Goal: Check status: Check status

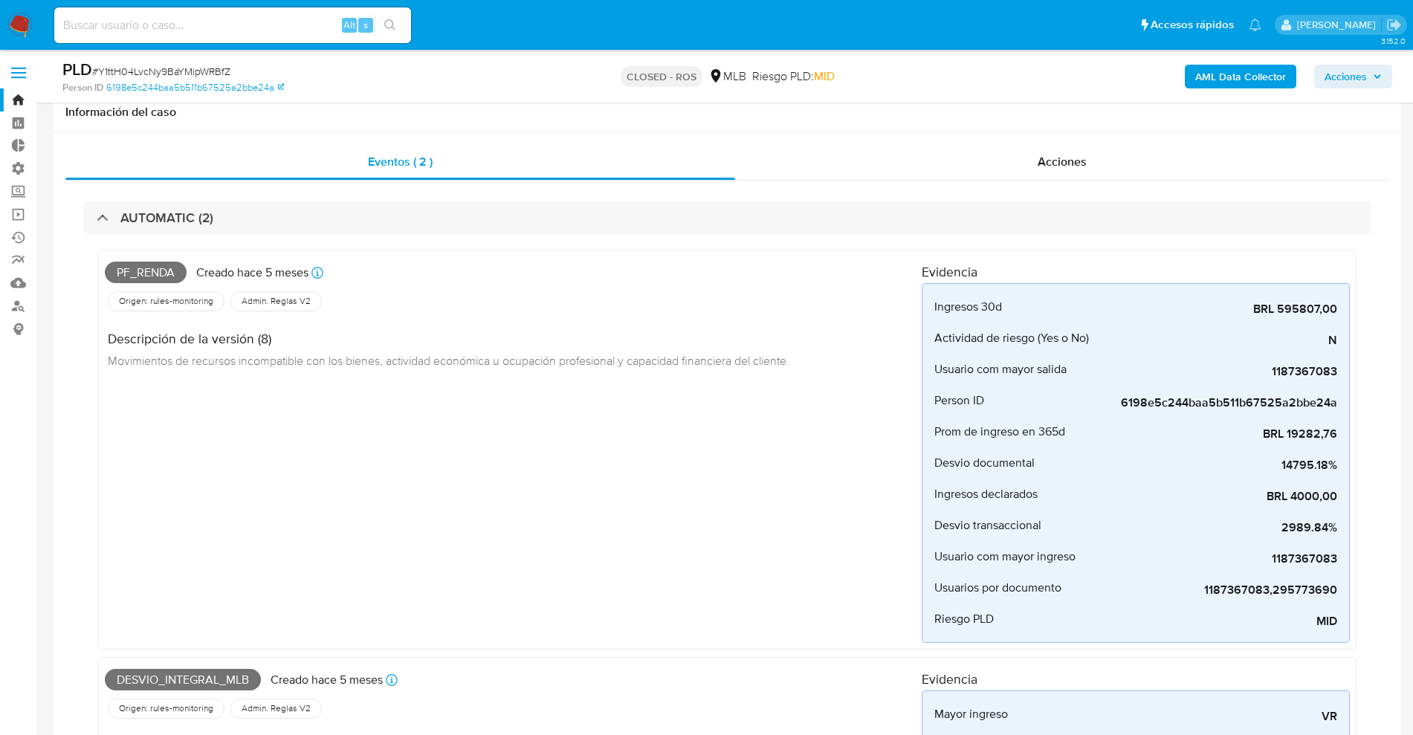
select select "100"
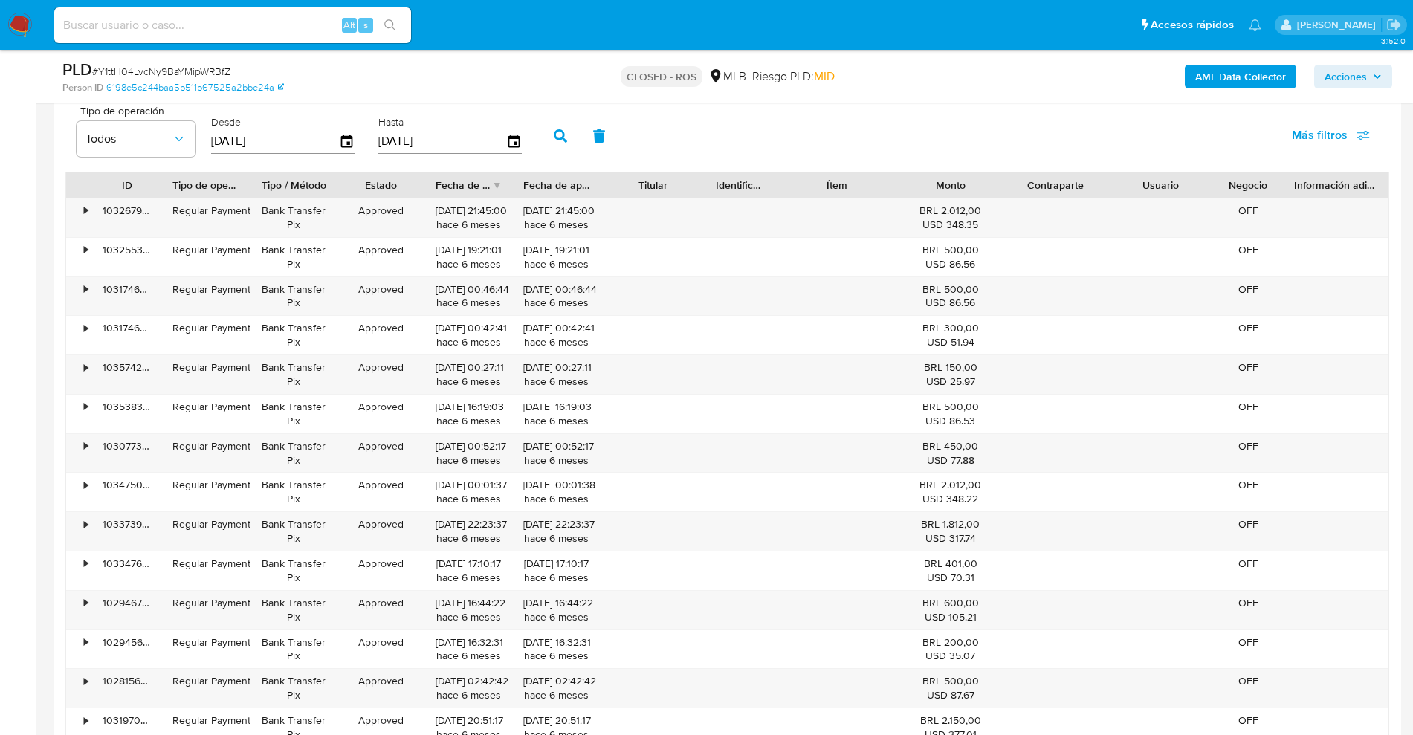
drag, startPoint x: 294, startPoint y: 36, endPoint x: 316, endPoint y: 29, distance: 22.8
click at [295, 36] on div "Alt s" at bounding box center [232, 25] width 357 height 36
click at [309, 21] on input at bounding box center [232, 25] width 357 height 19
paste input "Y1ttH04LvcNy9BaYMipWRBfZ"
type input "Y1ttH04LvcNy9BaYMipWRBfZ"
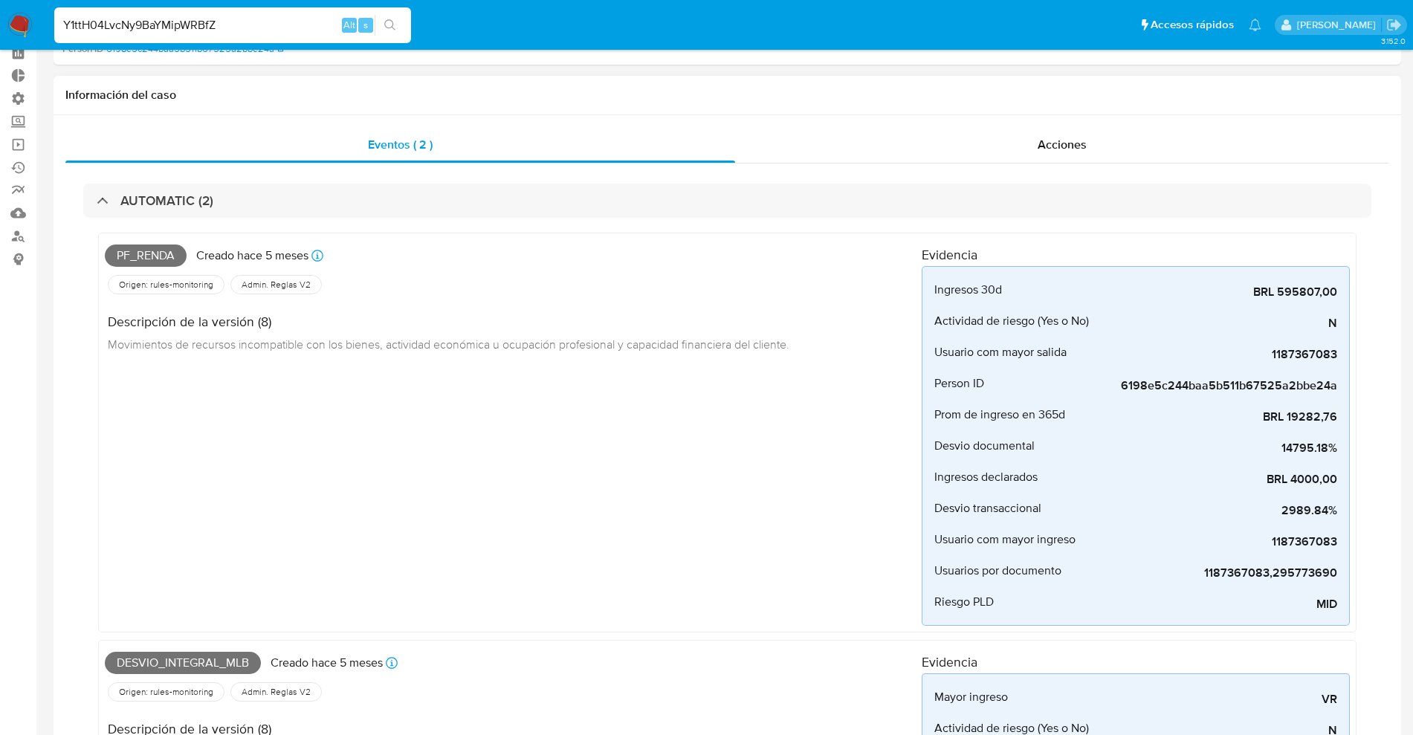
scroll to position [0, 0]
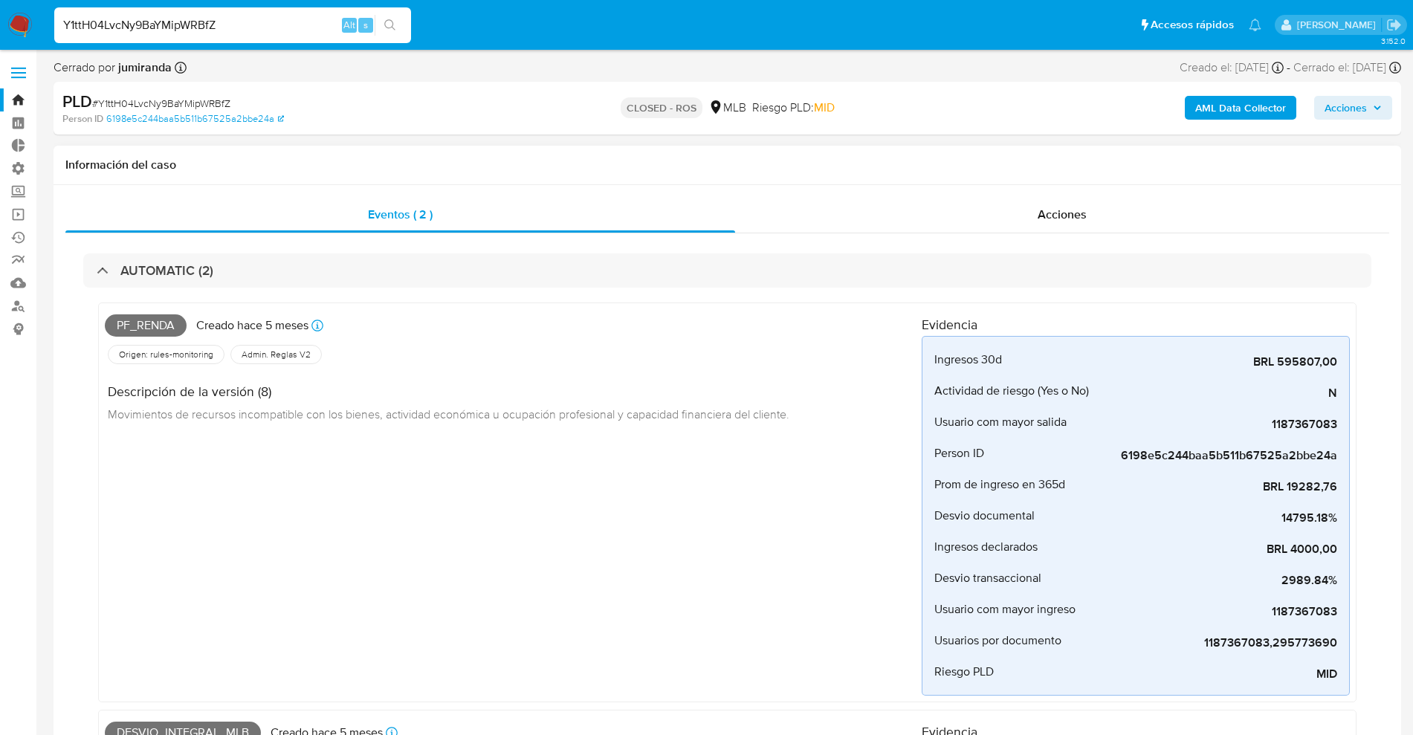
drag, startPoint x: 137, startPoint y: 334, endPoint x: 59, endPoint y: 253, distance: 111.5
click at [67, 304] on div "Eventos ( 2 ) Acciones AUTOMATIC (2) Pf_renda Creado hace 5 meses Creado: [DATE…" at bounding box center [728, 703] width 1348 height 1036
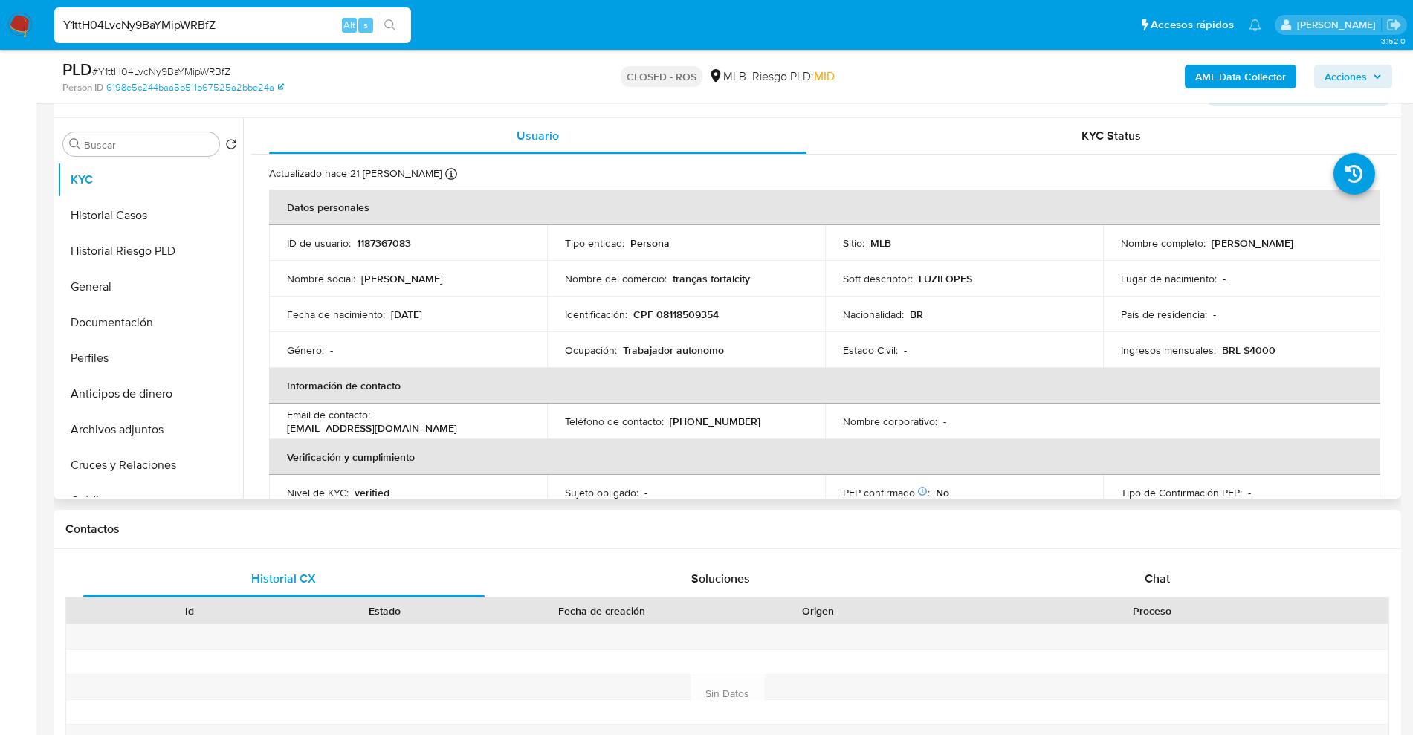
scroll to position [1208, 0]
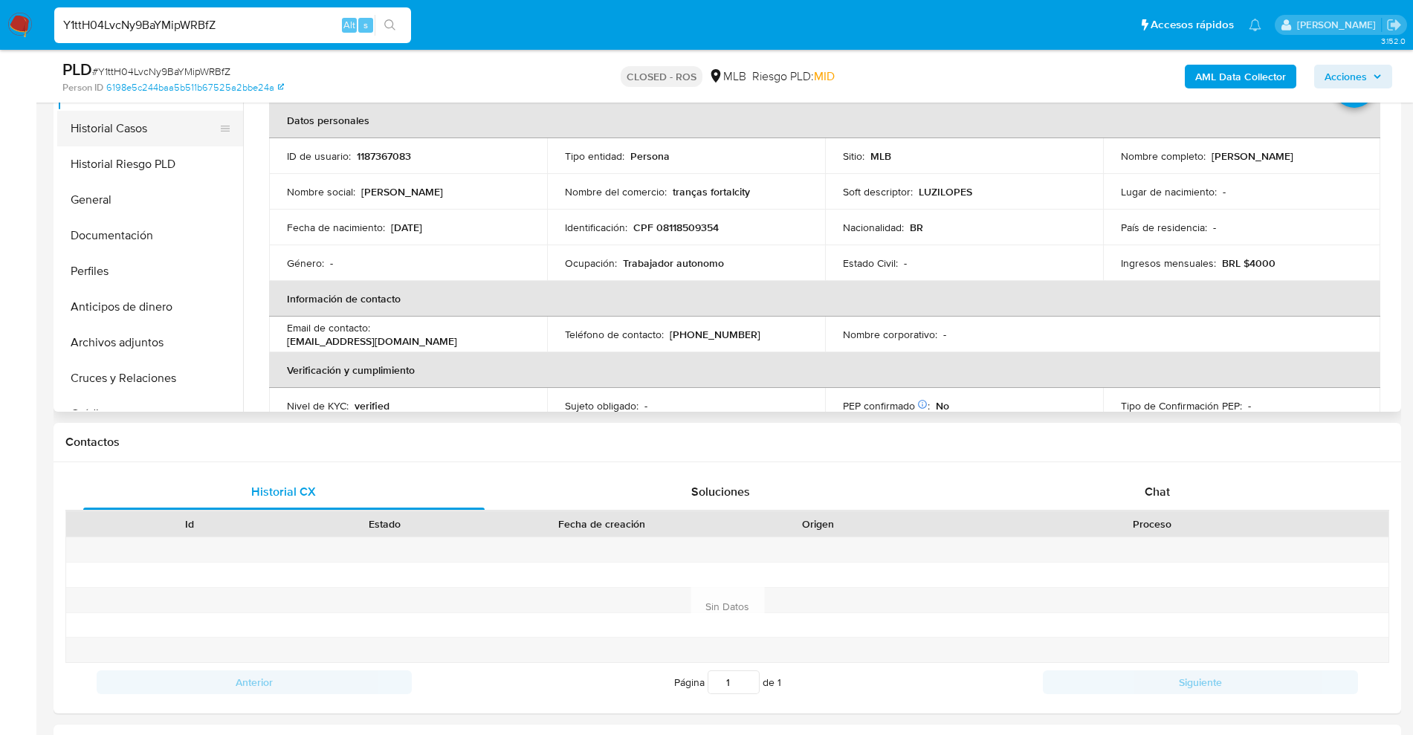
click at [133, 129] on button "Historial Casos" at bounding box center [144, 129] width 174 height 36
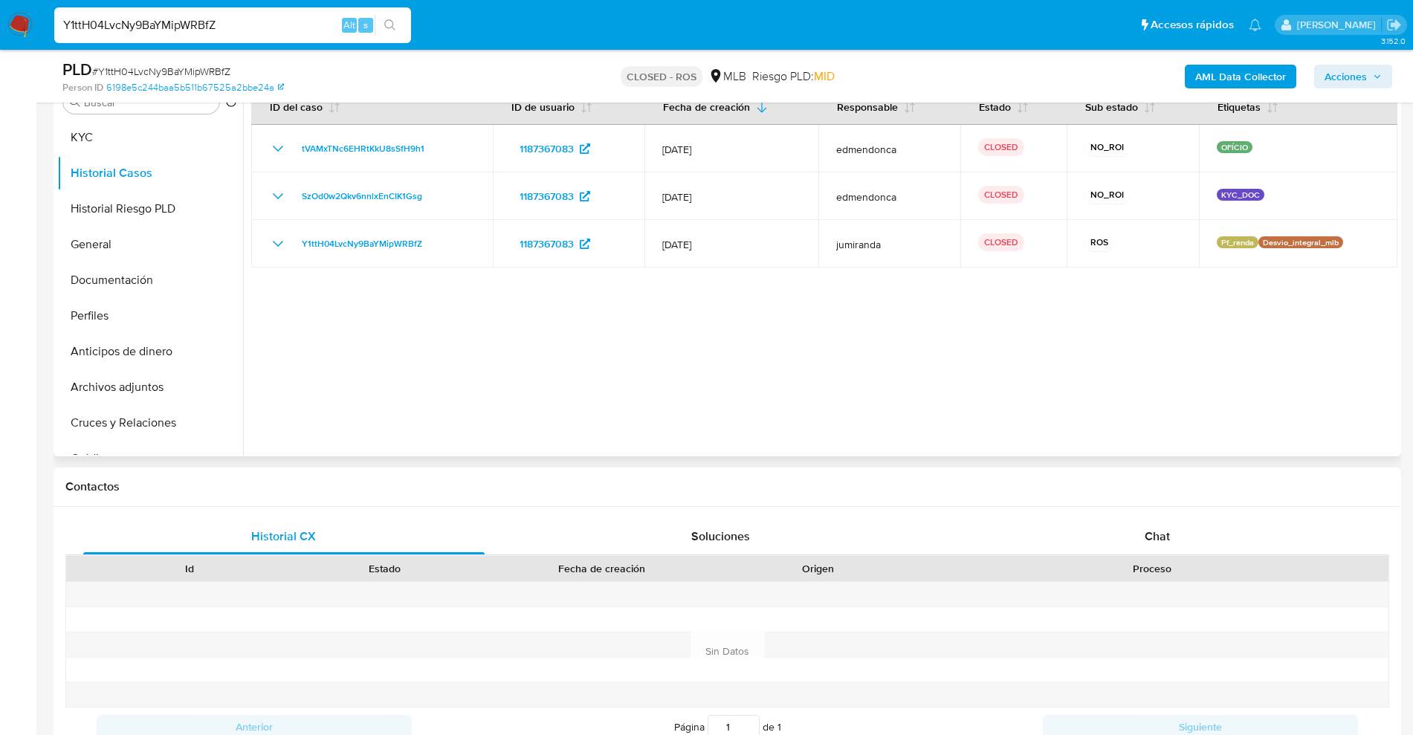
scroll to position [1115, 0]
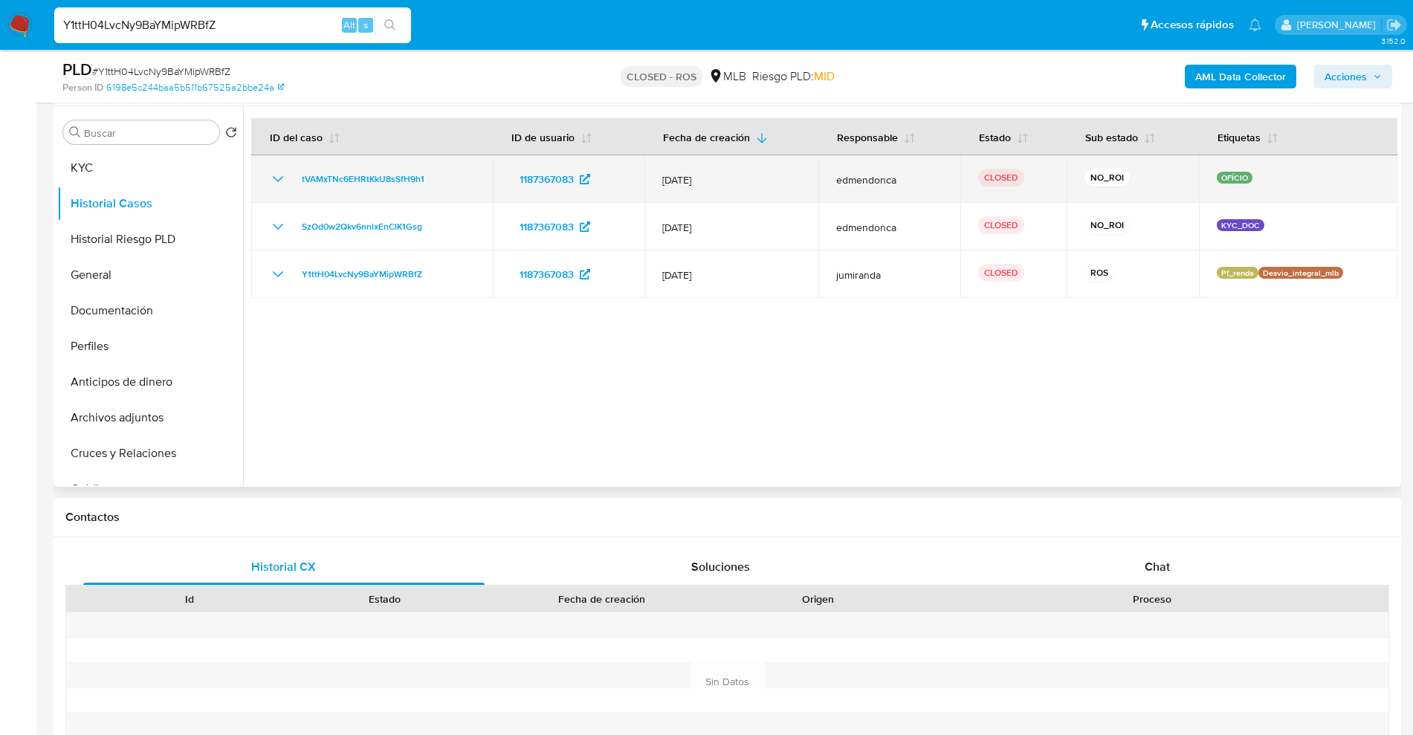
click at [282, 181] on icon "Mostrar/Ocultar" at bounding box center [278, 179] width 18 height 18
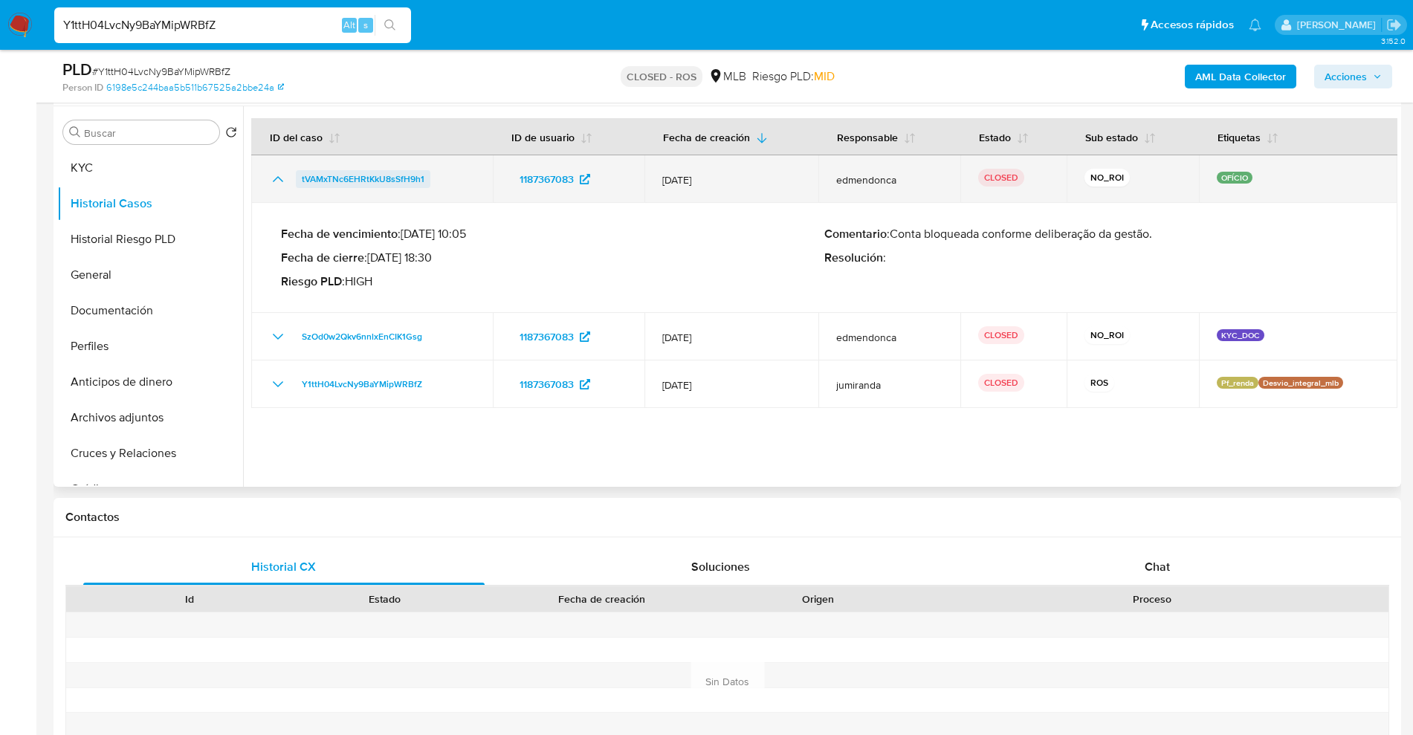
click at [399, 181] on span "tVAMxTNc6EHRtKkU8sSfH9h1" at bounding box center [363, 179] width 123 height 18
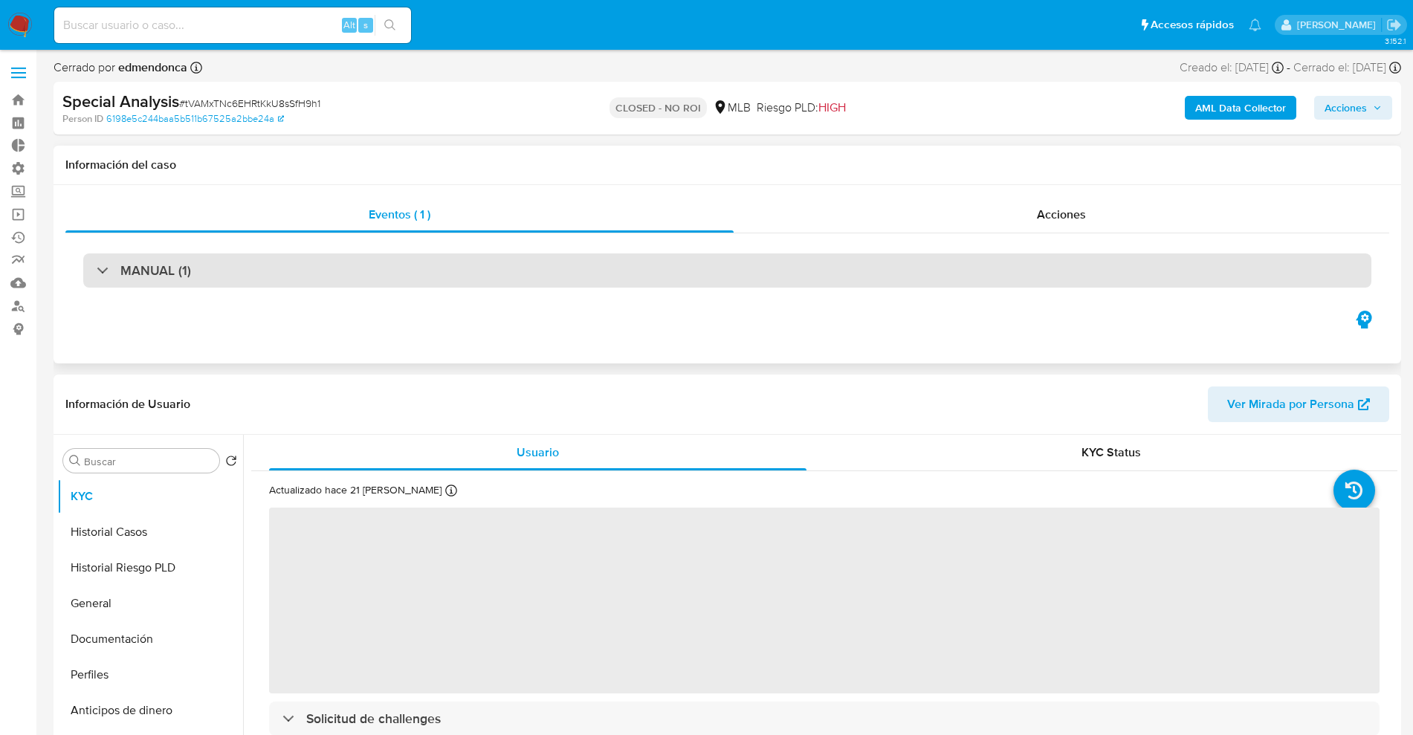
click at [166, 278] on h3 "MANUAL (1)" at bounding box center [155, 270] width 71 height 16
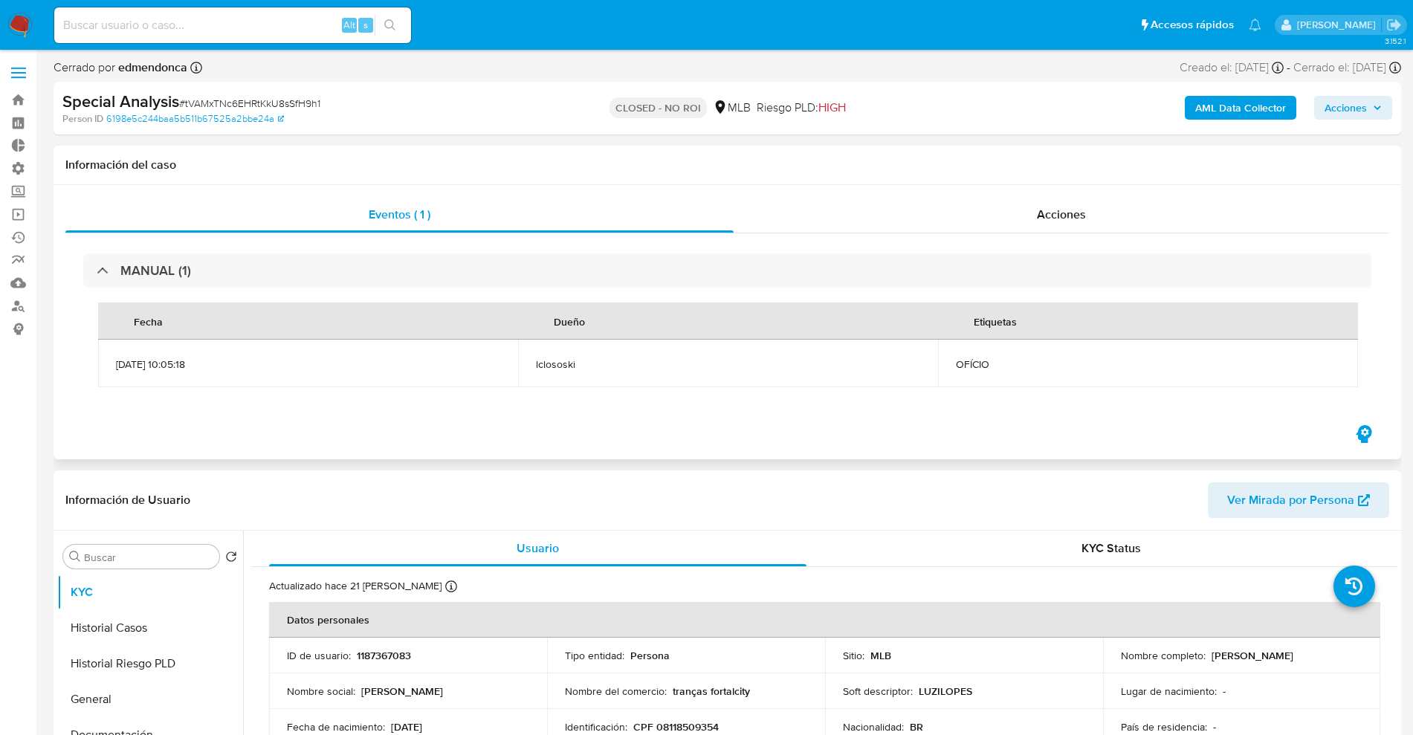
select select "10"
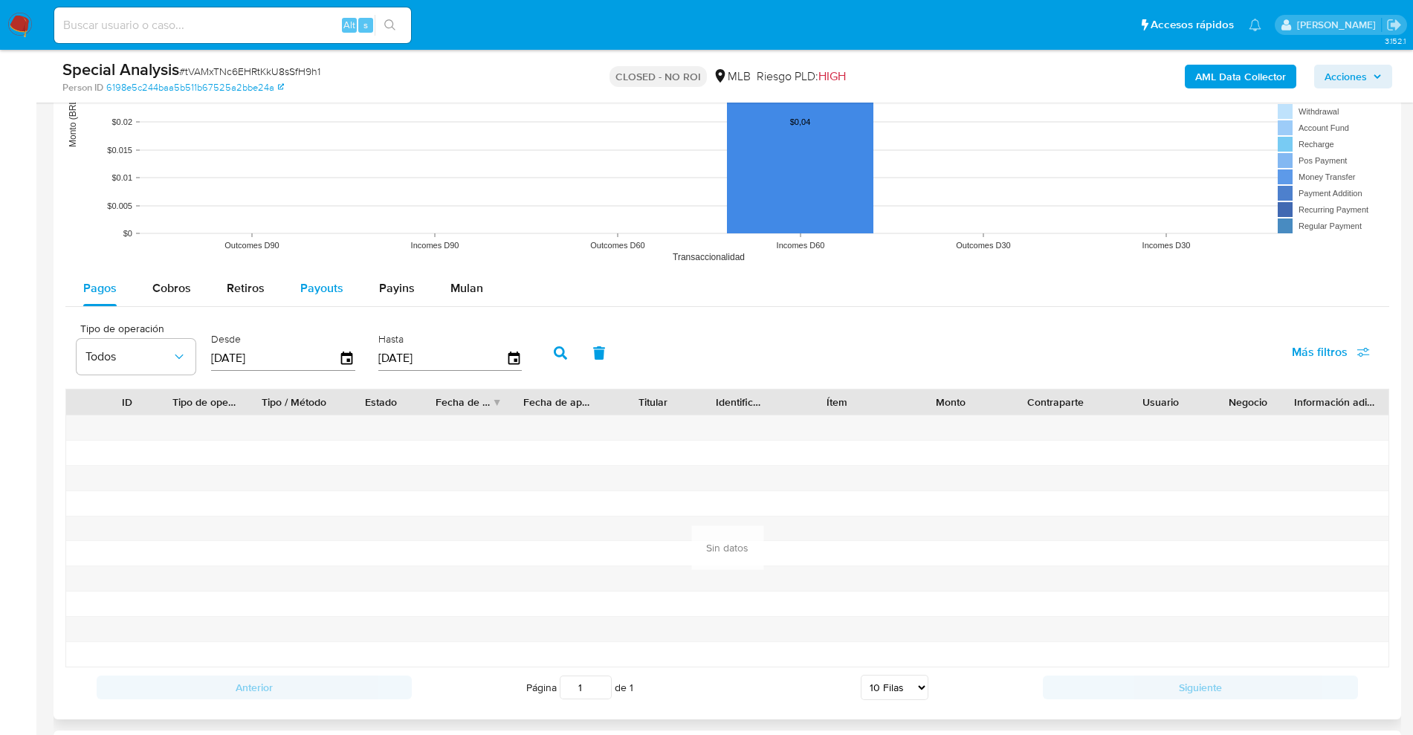
scroll to position [1487, 0]
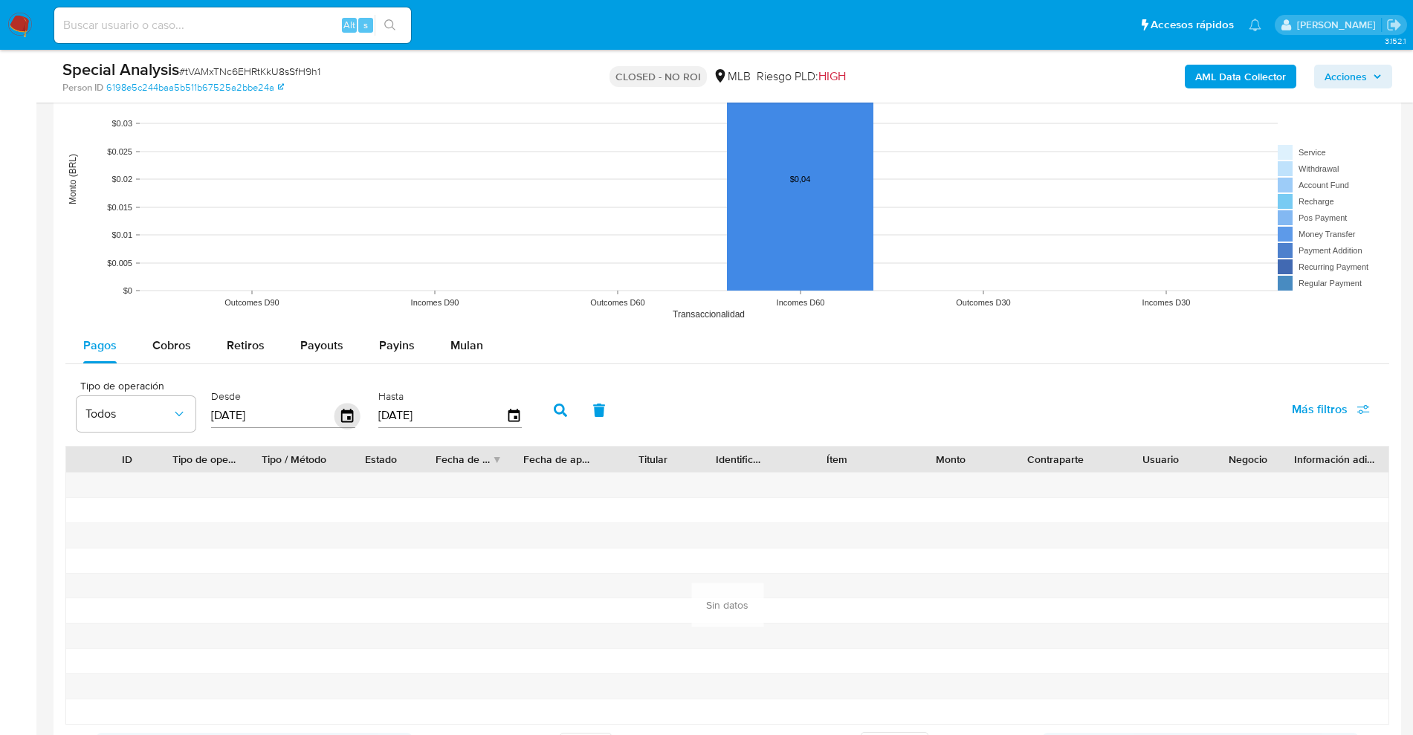
click at [349, 412] on icon "button" at bounding box center [347, 415] width 12 height 13
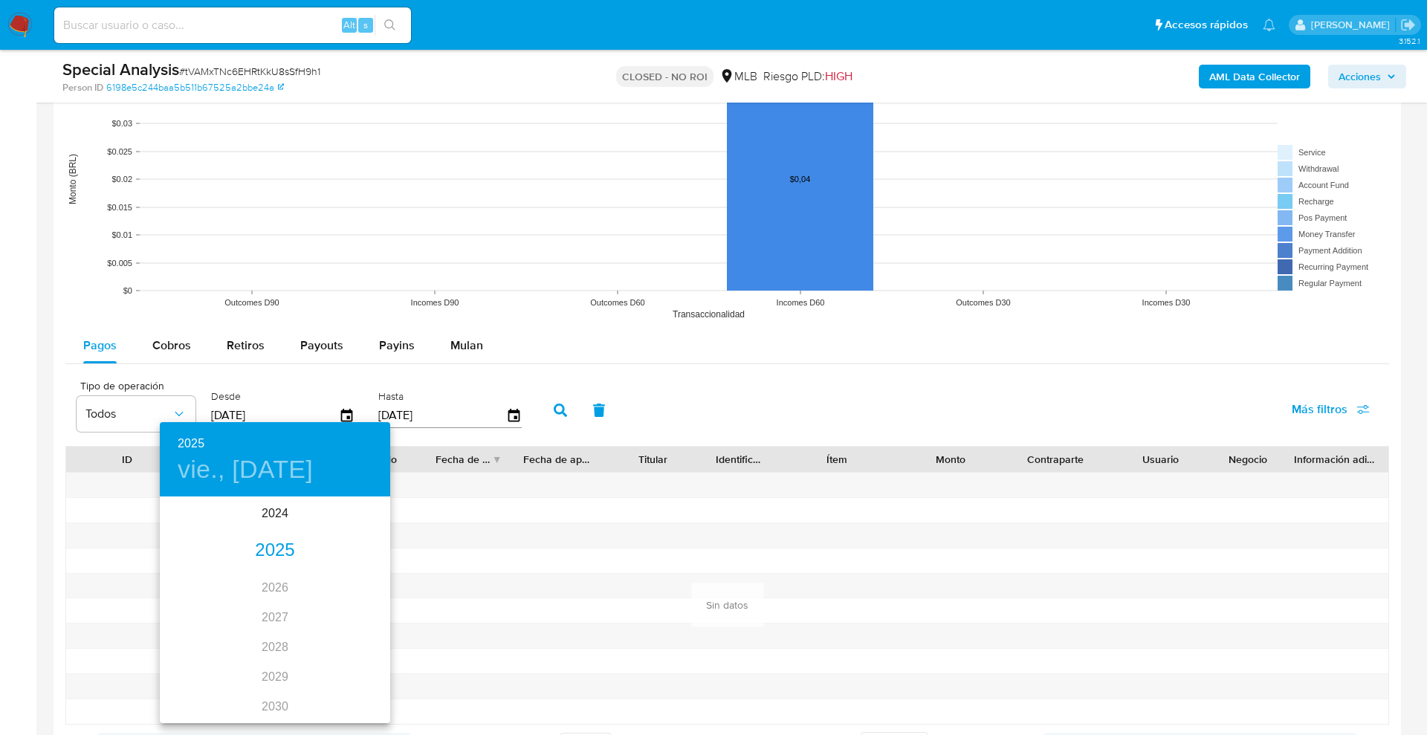
click at [277, 547] on div "2025" at bounding box center [275, 551] width 230 height 30
click at [188, 584] on div "abr." at bounding box center [198, 583] width 77 height 56
click at [219, 573] on span "1" at bounding box center [215, 575] width 27 height 15
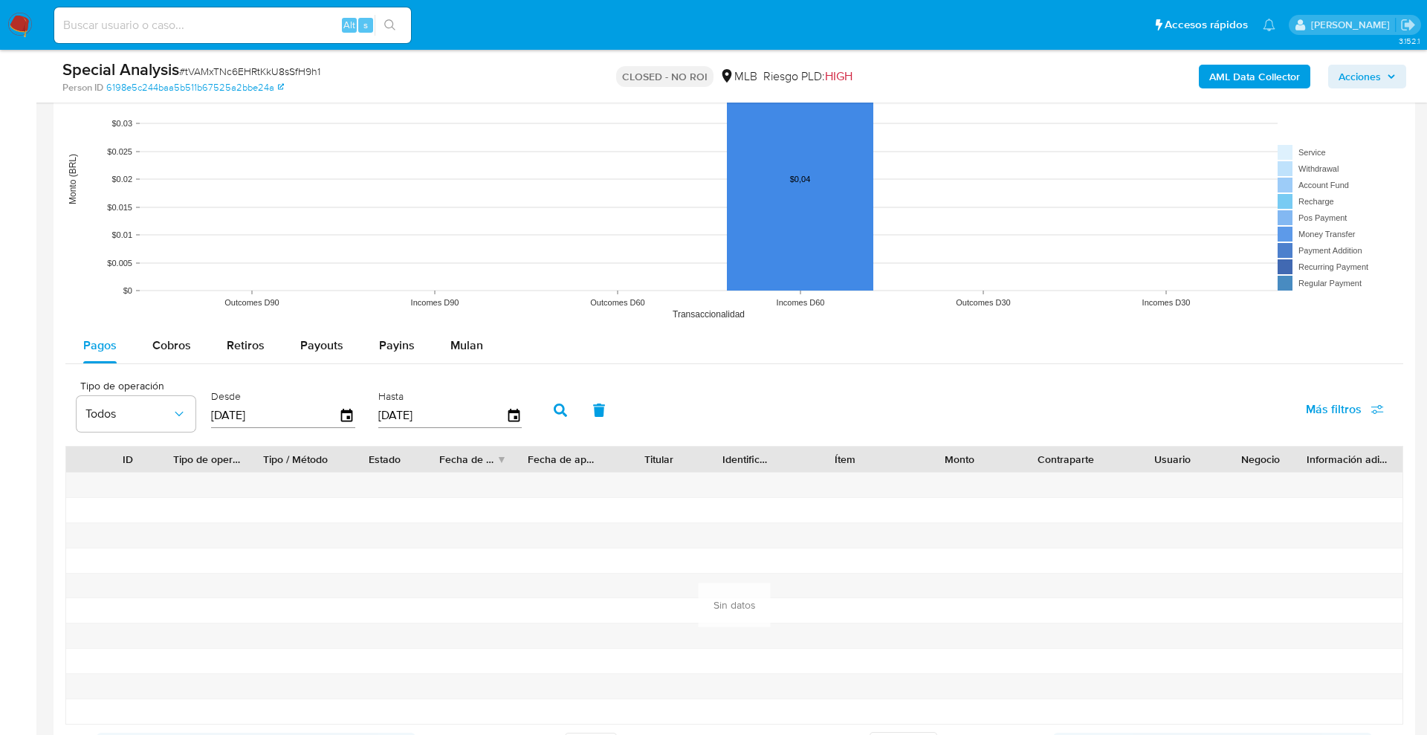
type input "01/04/2025"
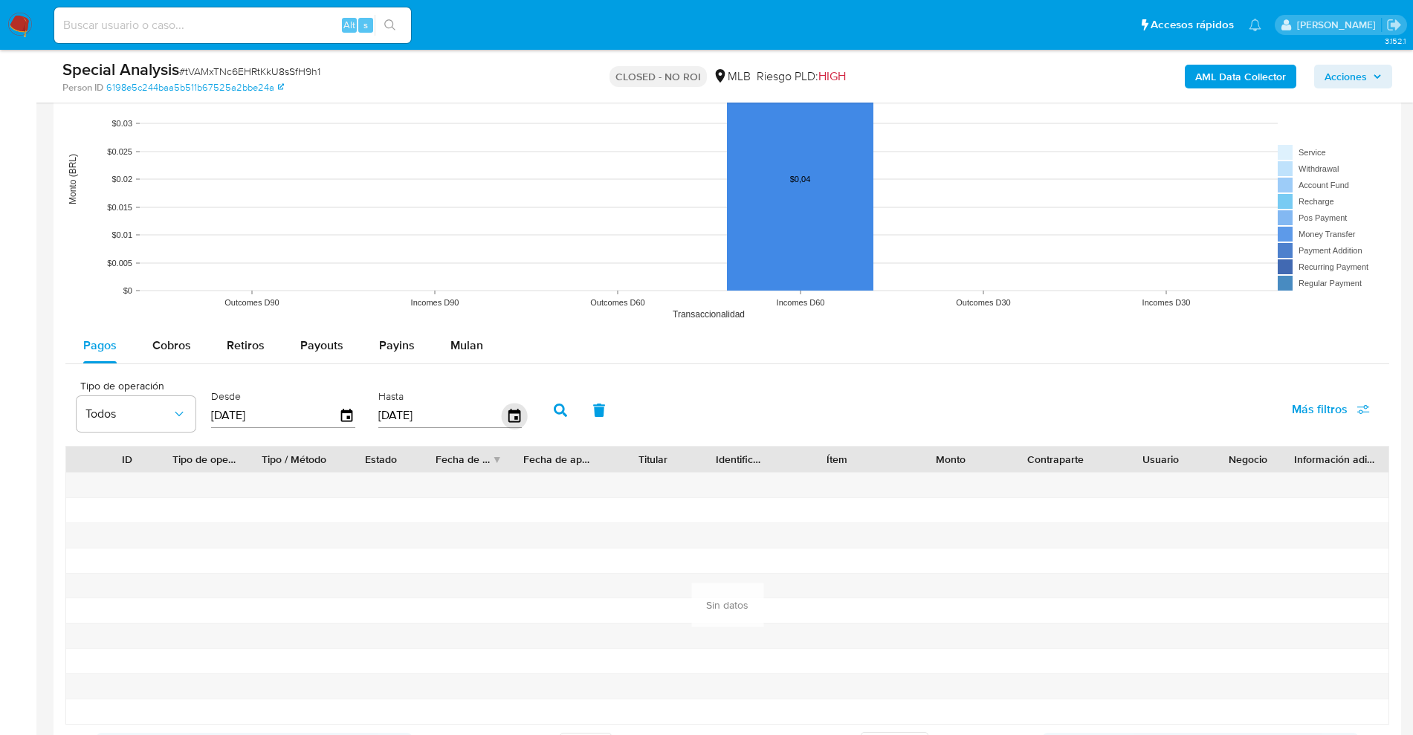
click at [513, 418] on icon "button" at bounding box center [514, 416] width 26 height 26
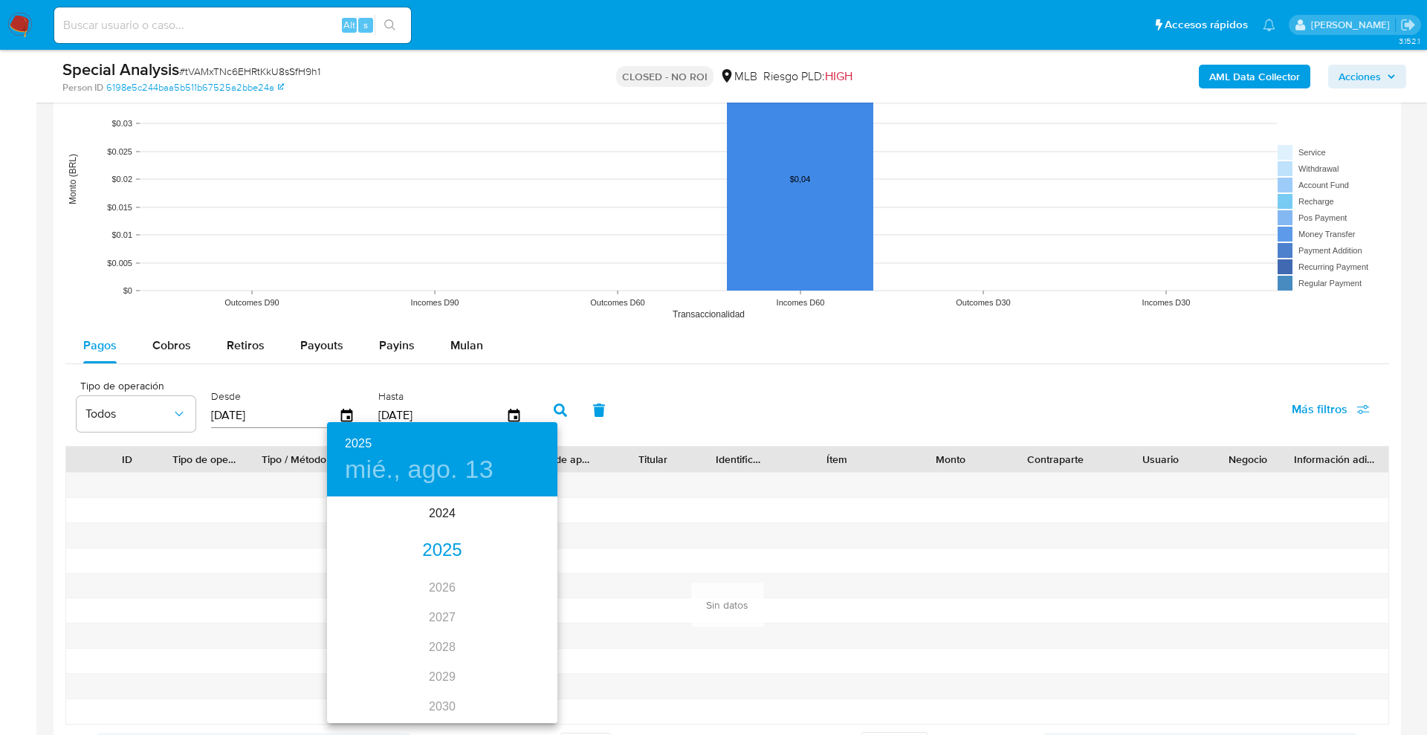
click at [436, 558] on div "2025" at bounding box center [442, 551] width 230 height 30
click at [371, 576] on div "abr." at bounding box center [365, 583] width 77 height 56
drag, startPoint x: 413, startPoint y: 680, endPoint x: 437, endPoint y: 651, distance: 37.5
click at [415, 679] on p "30" at bounding box center [413, 682] width 12 height 15
type input "30/04/2025"
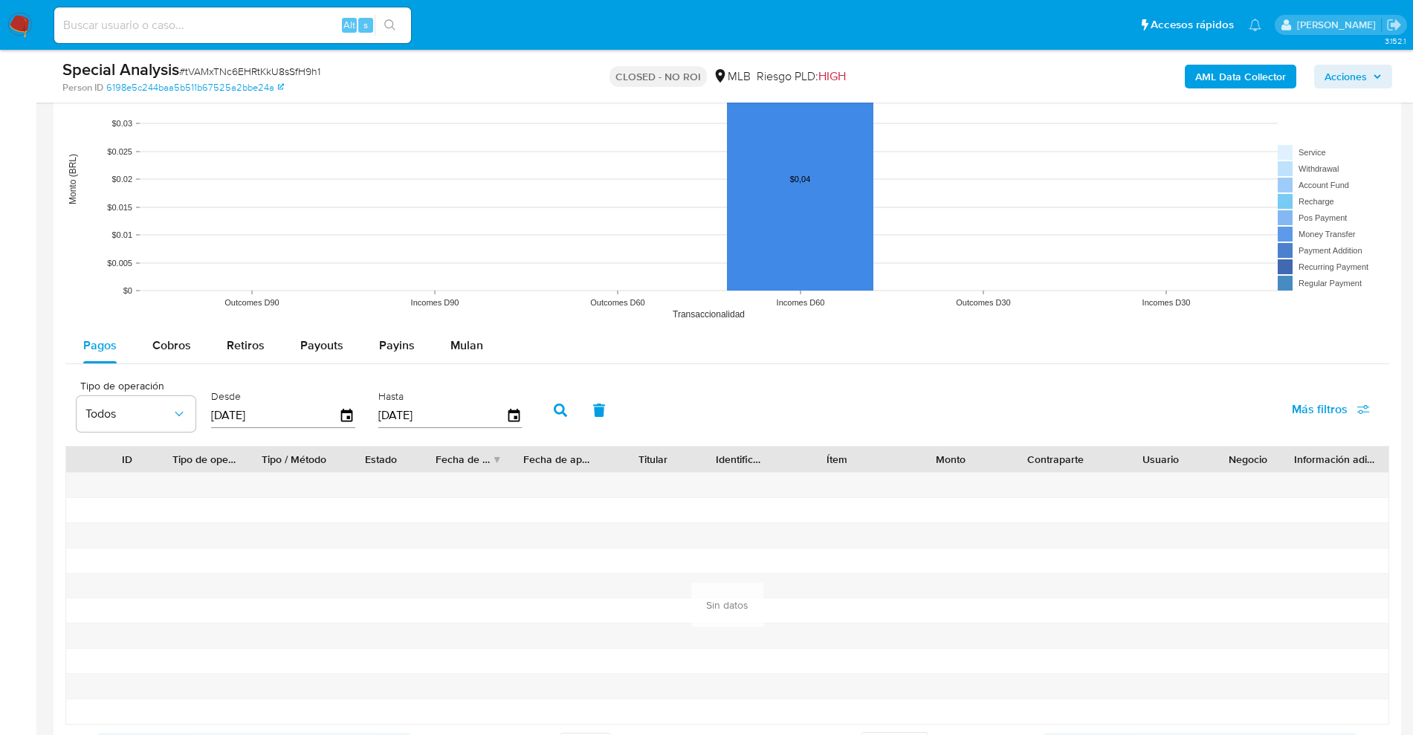
click at [560, 407] on icon "button" at bounding box center [560, 410] width 13 height 13
drag, startPoint x: 175, startPoint y: 340, endPoint x: 199, endPoint y: 350, distance: 25.7
click at [175, 340] on span "Cobros" at bounding box center [171, 345] width 39 height 17
select select "10"
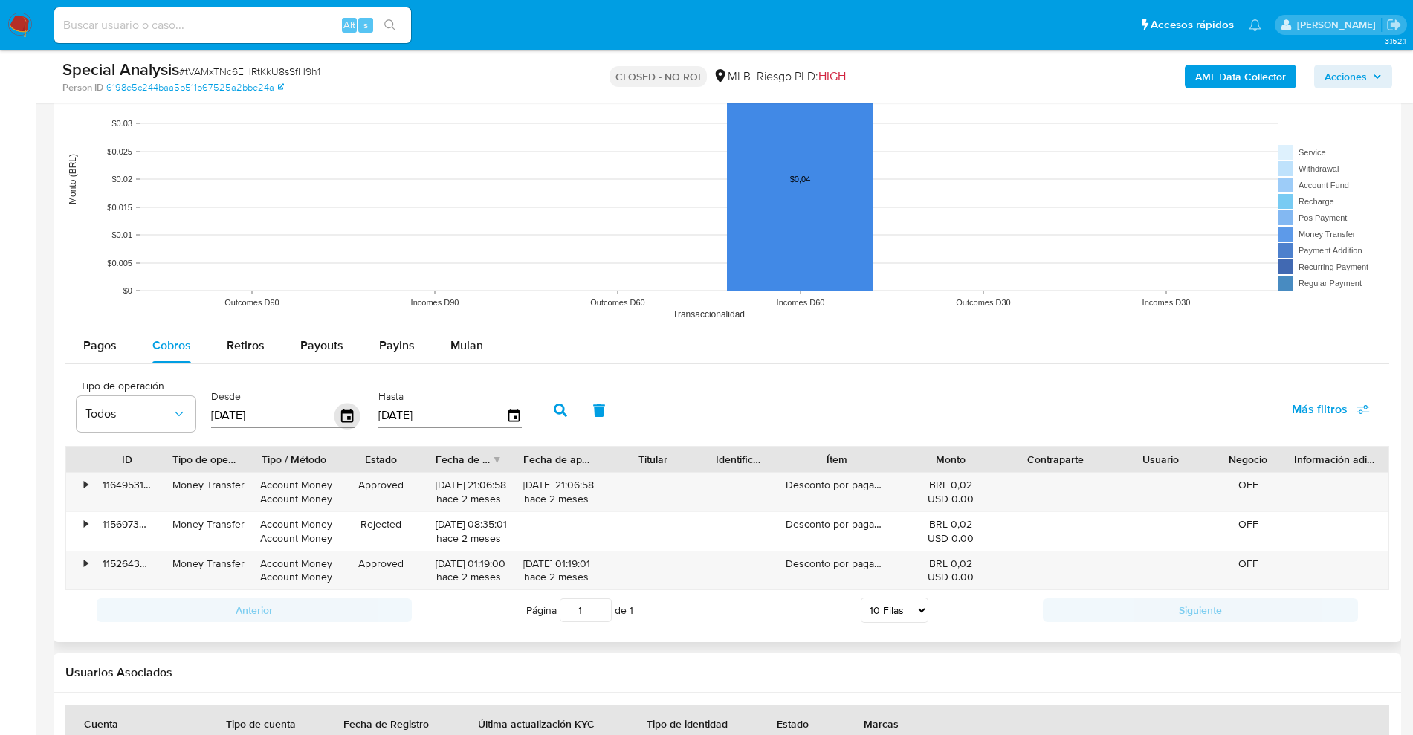
click at [347, 422] on icon "button" at bounding box center [347, 415] width 12 height 13
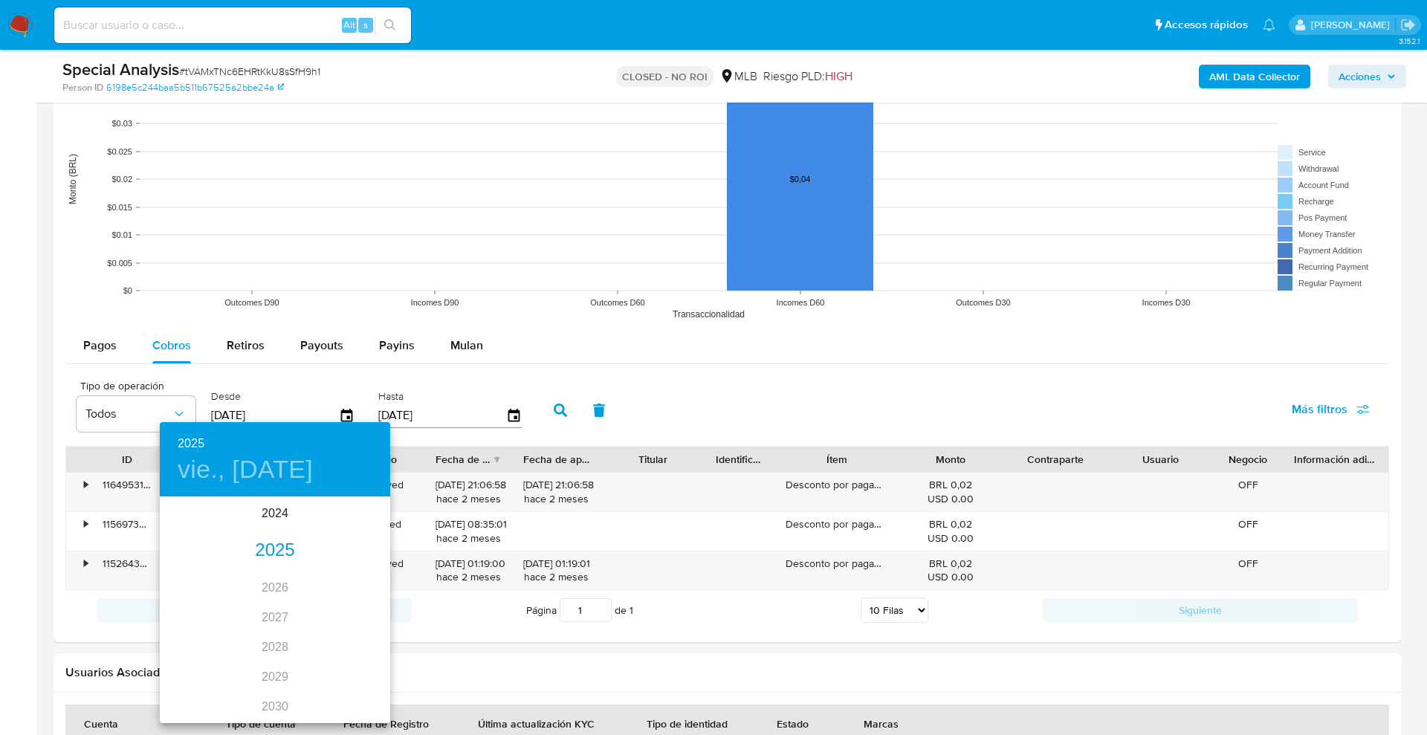
click at [275, 542] on div "2025" at bounding box center [275, 551] width 230 height 30
click at [204, 574] on div "abr." at bounding box center [198, 583] width 77 height 56
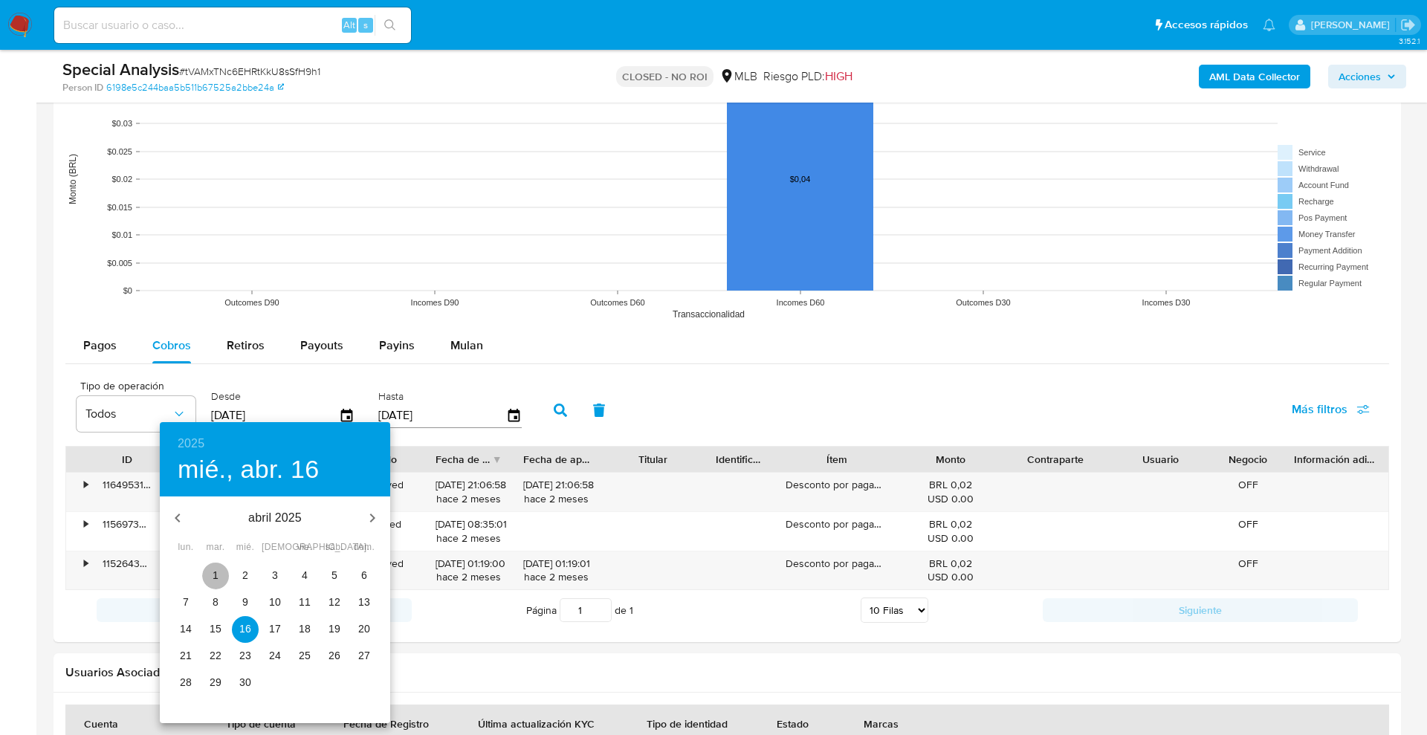
drag, startPoint x: 217, startPoint y: 580, endPoint x: 348, endPoint y: 459, distance: 178.3
click at [220, 574] on span "1" at bounding box center [215, 575] width 27 height 15
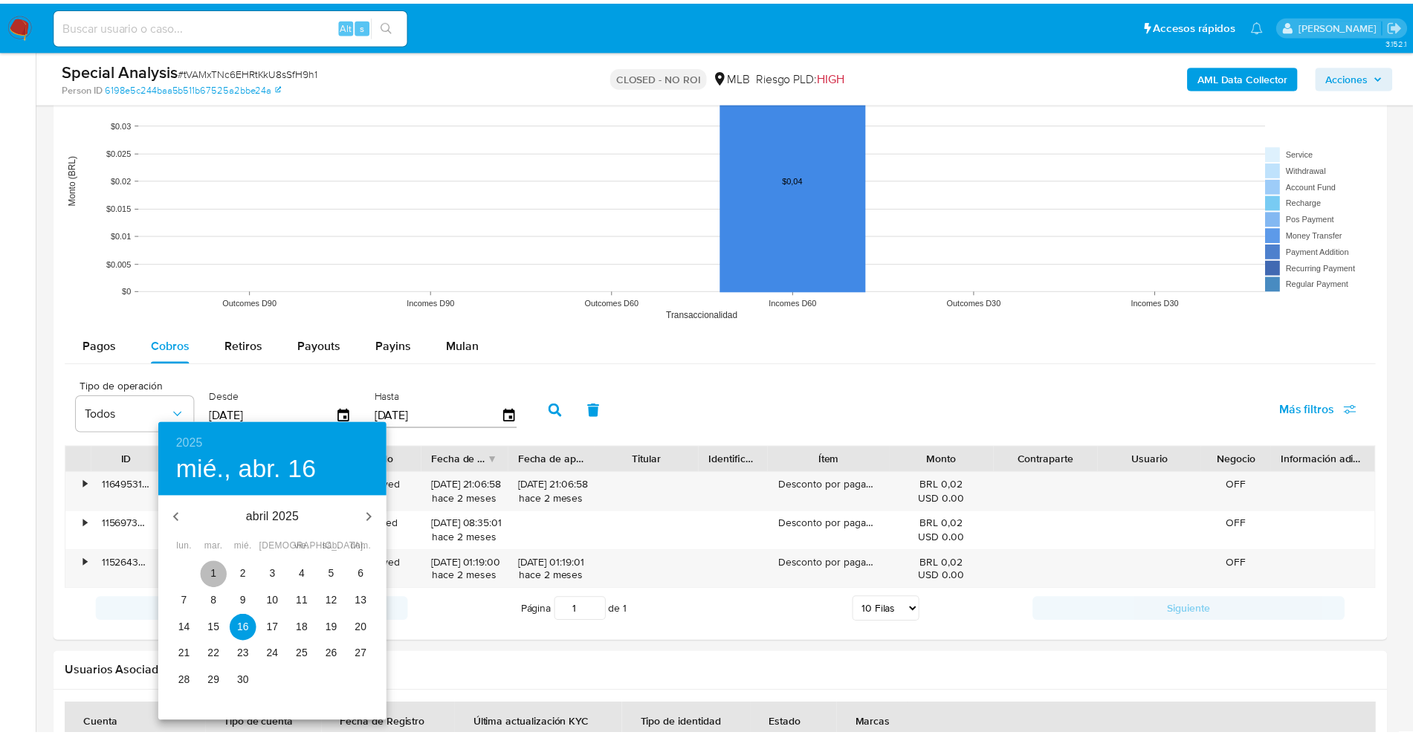
type input "01/04/2025"
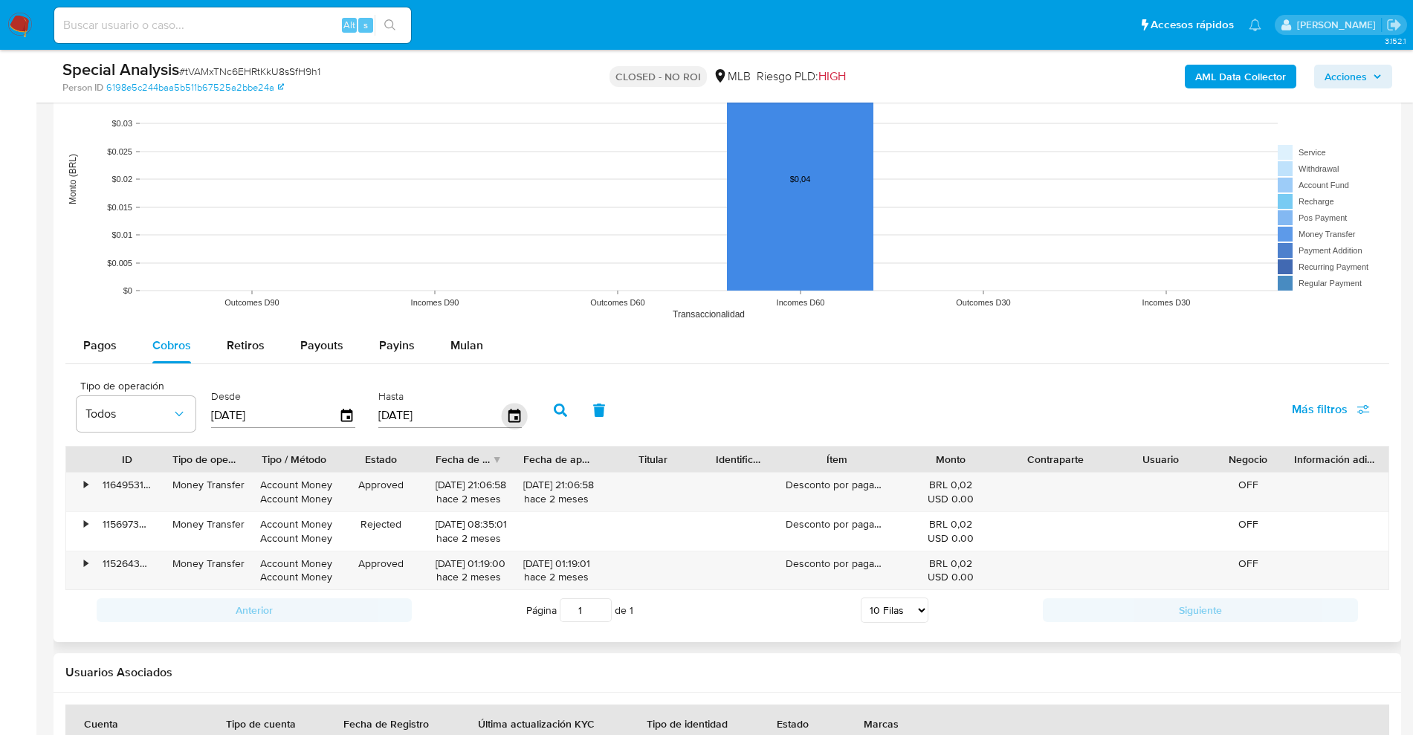
click at [518, 411] on icon "button" at bounding box center [514, 415] width 12 height 13
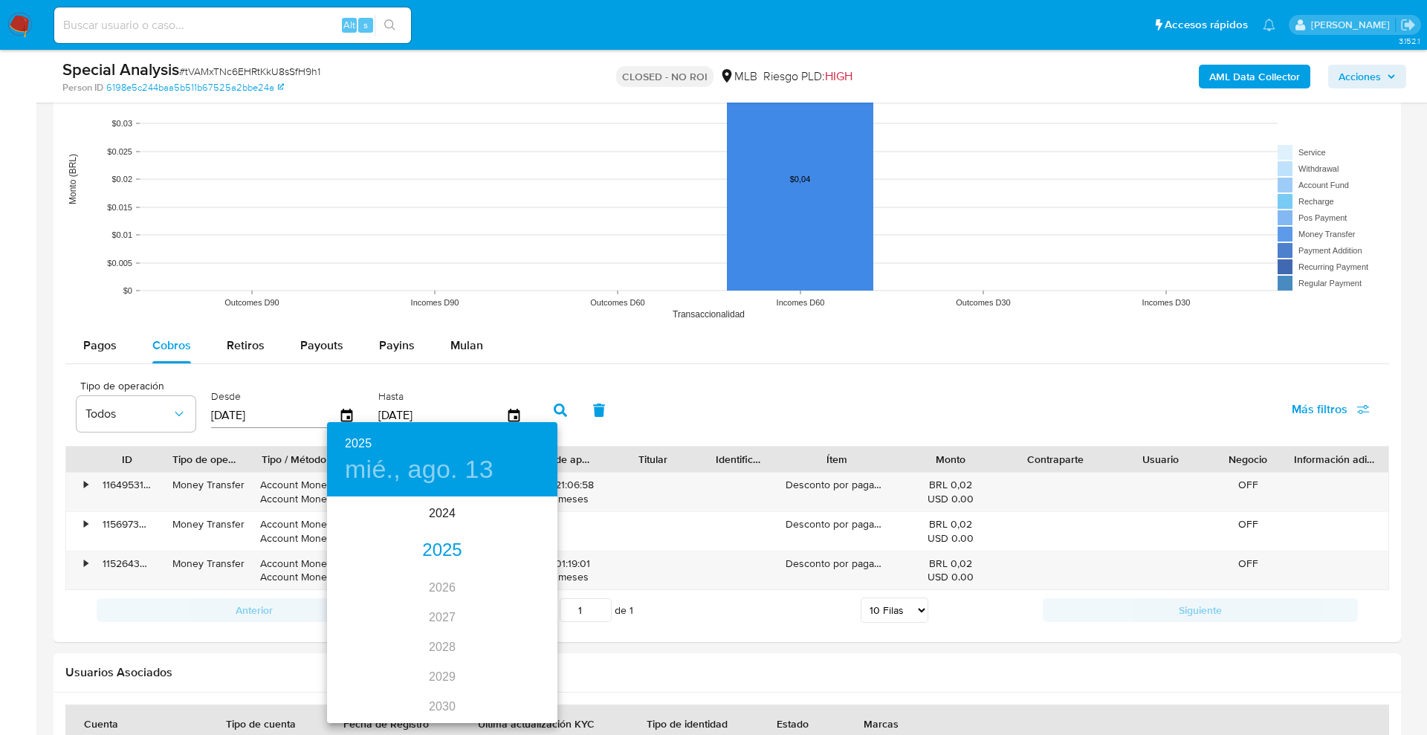
click at [438, 549] on div "2025" at bounding box center [442, 551] width 230 height 30
drag, startPoint x: 444, startPoint y: 584, endPoint x: 378, endPoint y: 584, distance: 66.2
click at [378, 584] on div "ene. feb. mar. abr. may. jun. jul. ago. sep. oct. nov. dic." at bounding box center [442, 610] width 230 height 223
click at [364, 584] on div "abr." at bounding box center [365, 583] width 77 height 56
drag, startPoint x: 417, startPoint y: 680, endPoint x: 569, endPoint y: 410, distance: 310.2
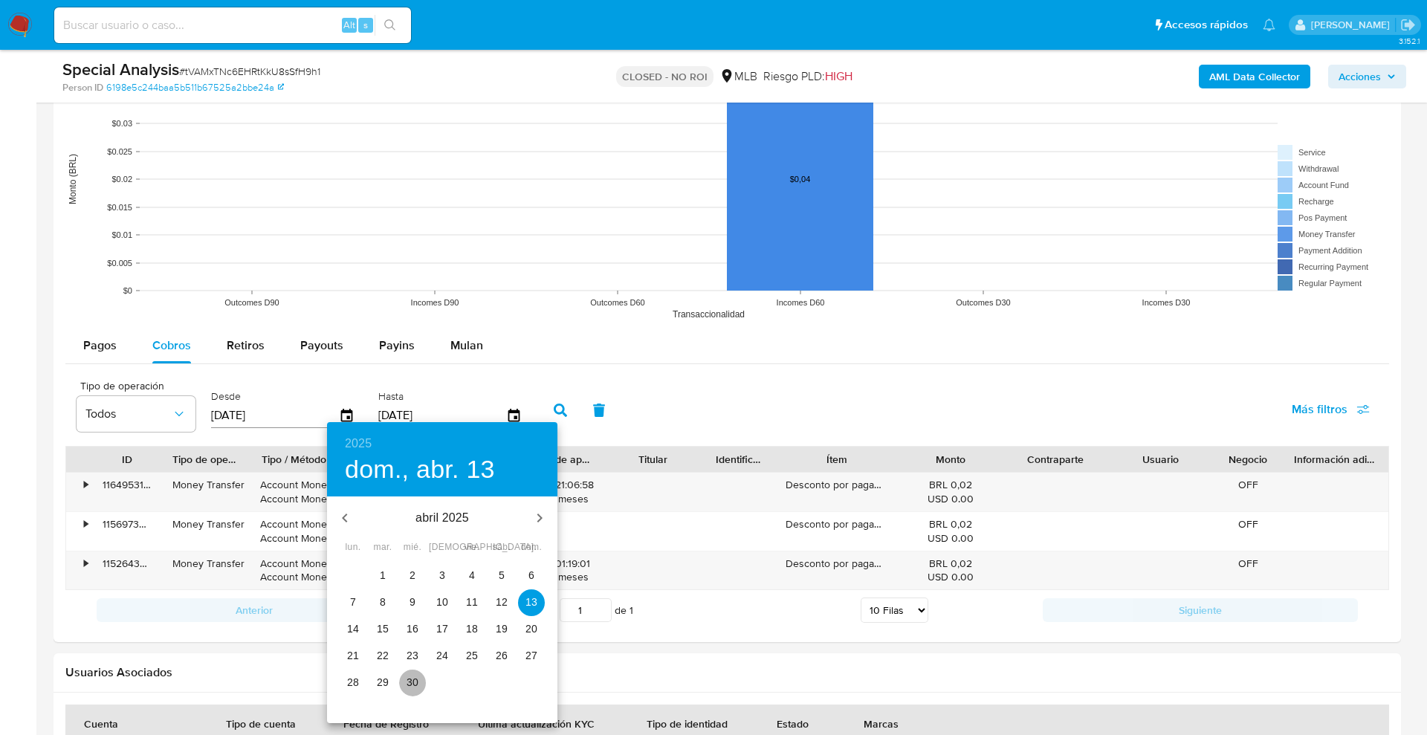
click at [423, 675] on span "30" at bounding box center [412, 682] width 27 height 15
type input "30/04/2025"
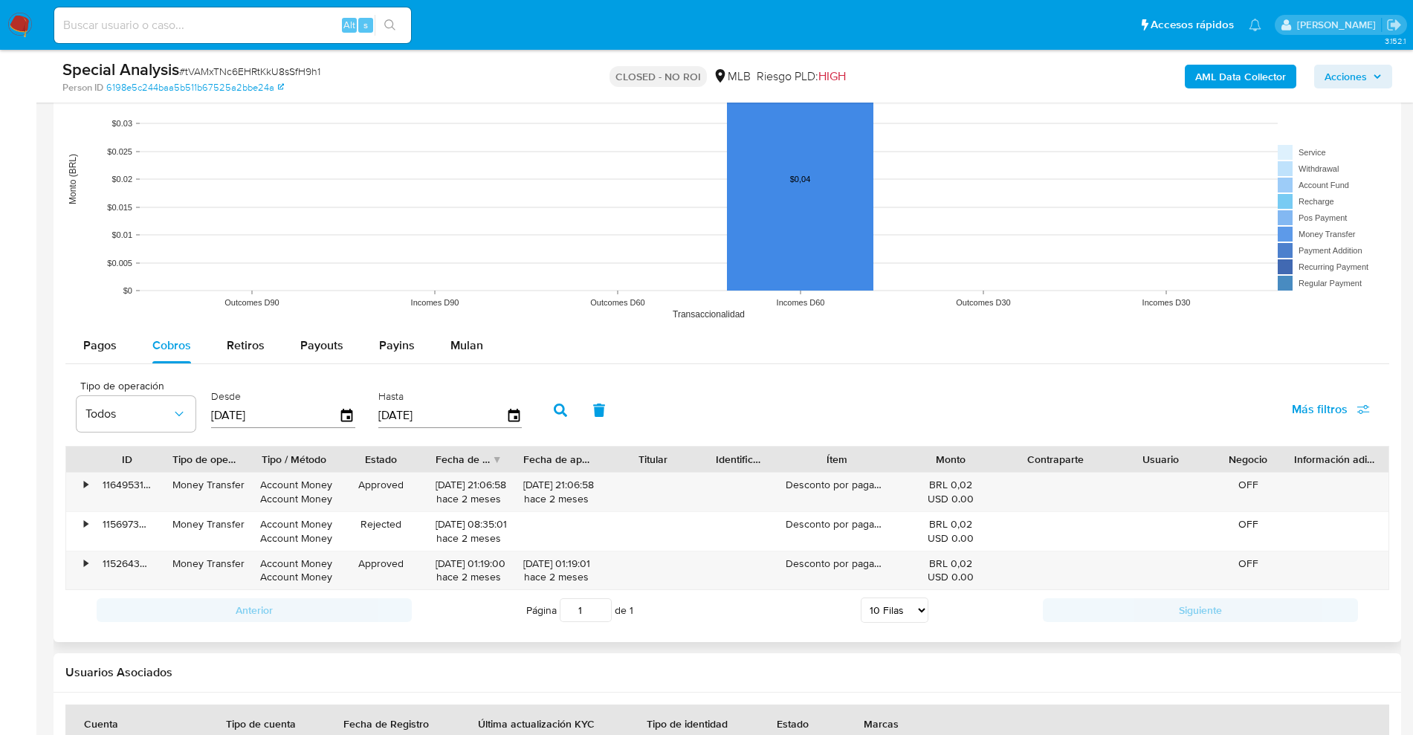
click at [560, 407] on icon "button" at bounding box center [560, 410] width 13 height 13
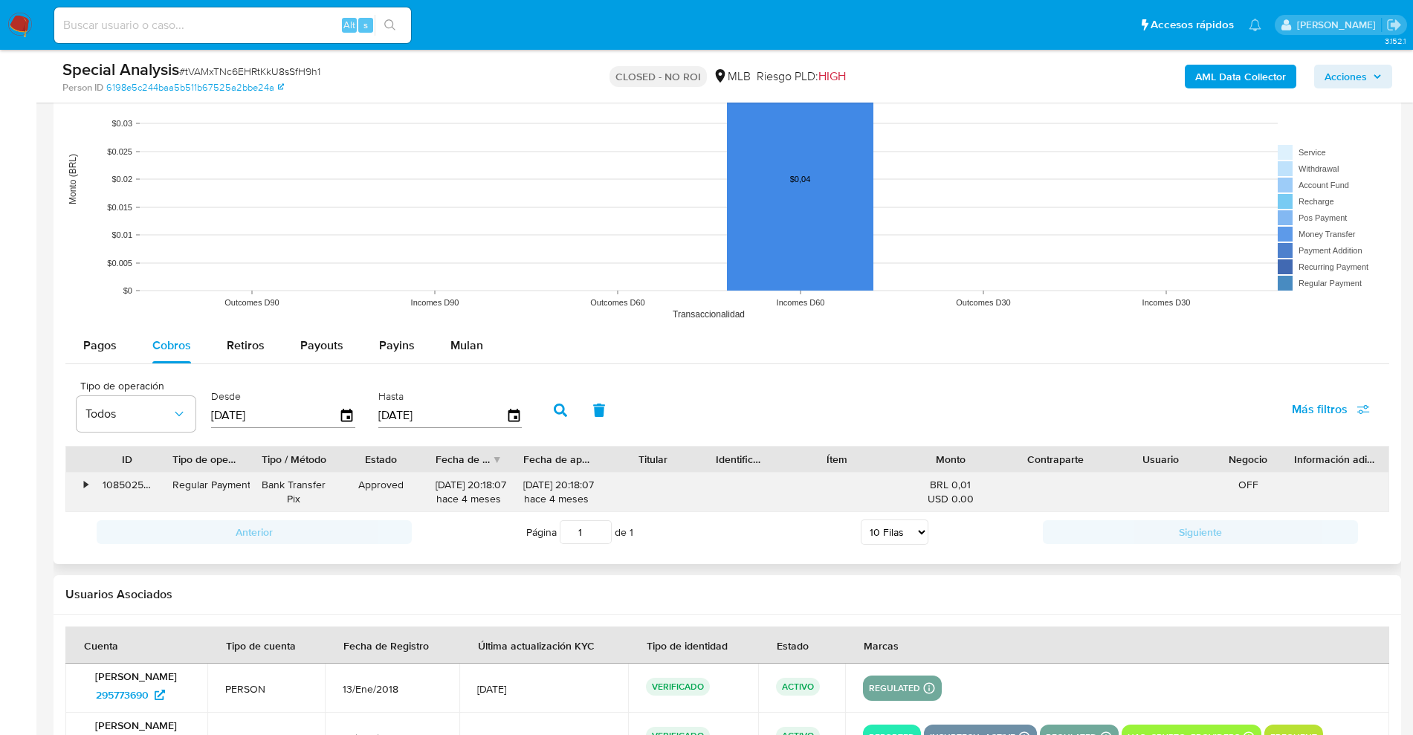
drag, startPoint x: 924, startPoint y: 486, endPoint x: 977, endPoint y: 477, distance: 53.7
click at [977, 477] on div "BRL 0,01 USD 0.00" at bounding box center [950, 492] width 105 height 39
click at [895, 480] on div at bounding box center [836, 492] width 123 height 39
